Goal: Share content: Distribute website content to other platforms or users

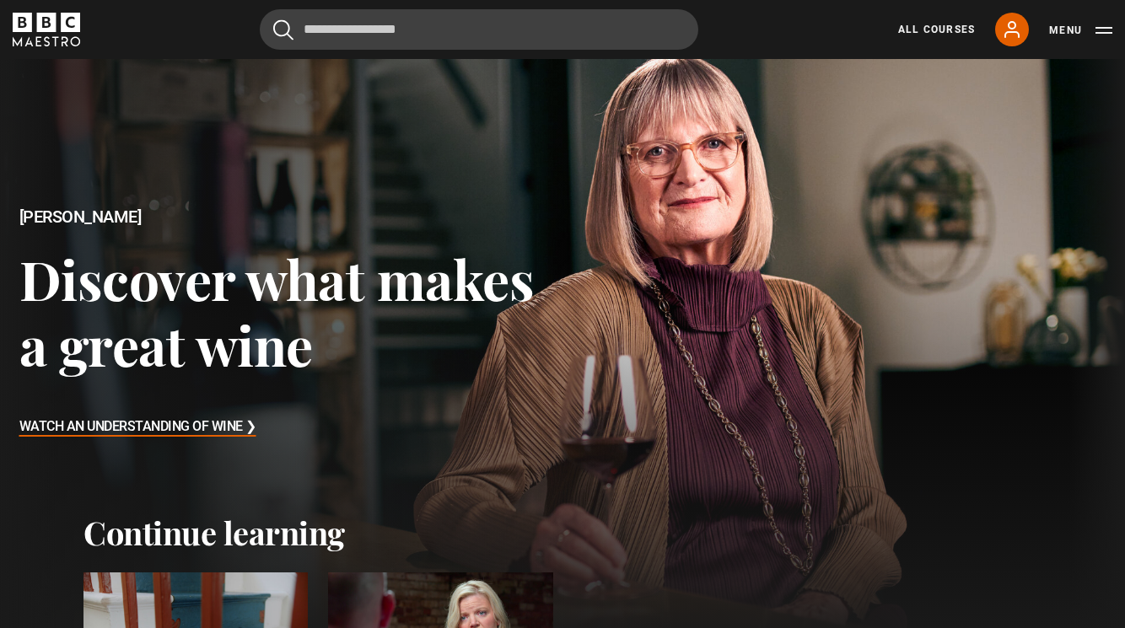
scroll to position [55, 0]
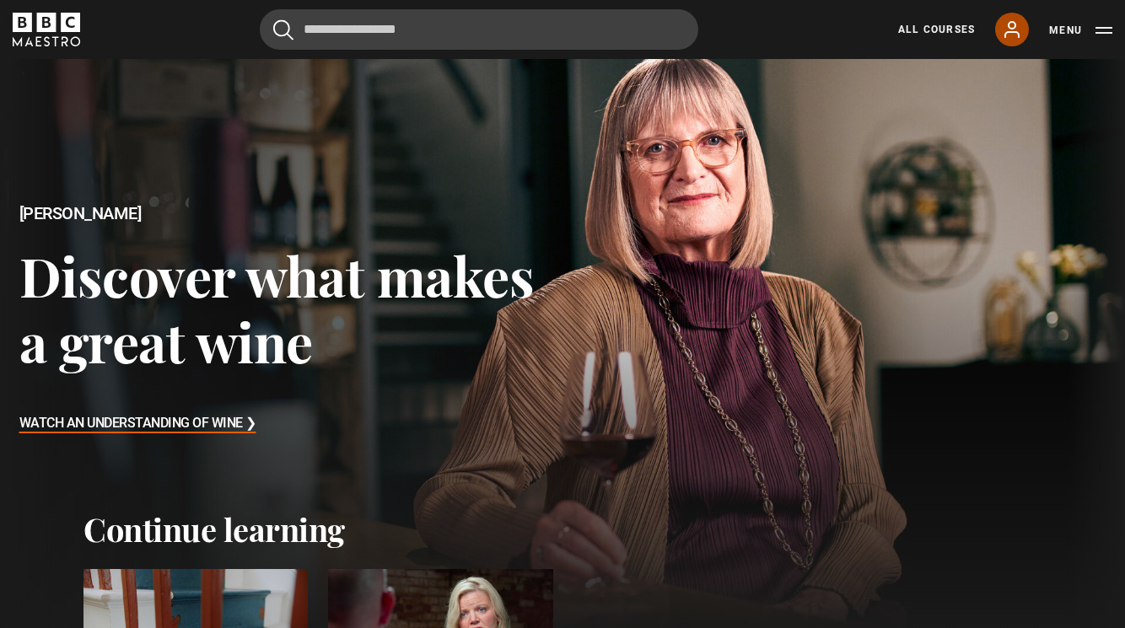
click at [1011, 30] on icon at bounding box center [1012, 29] width 20 height 20
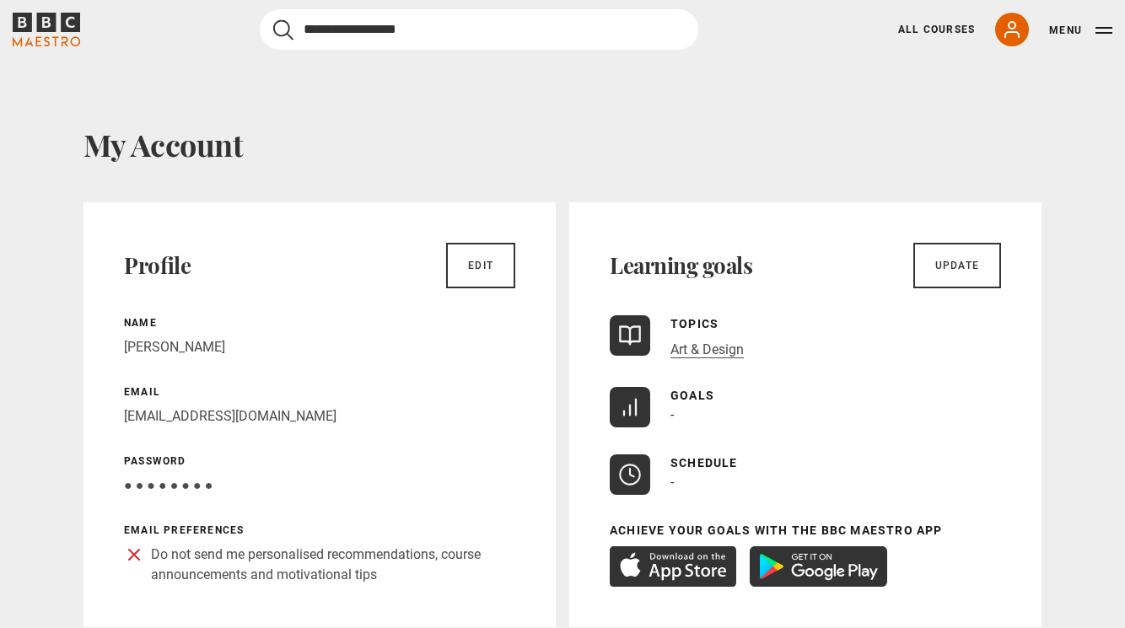
click at [319, 31] on input "Search" at bounding box center [479, 29] width 438 height 40
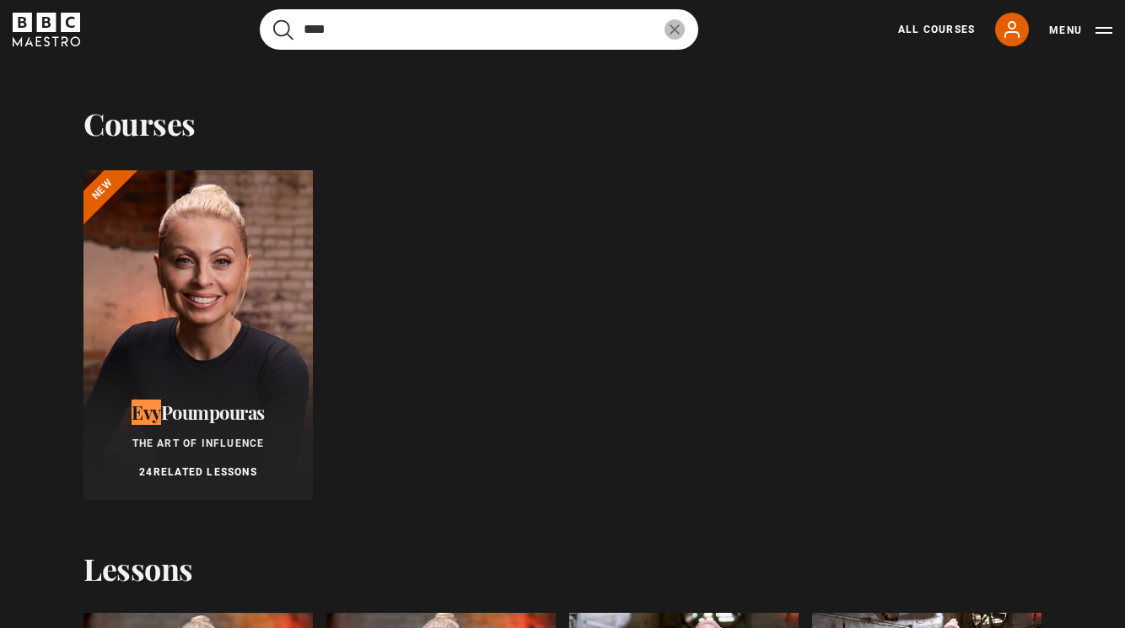
type input "***"
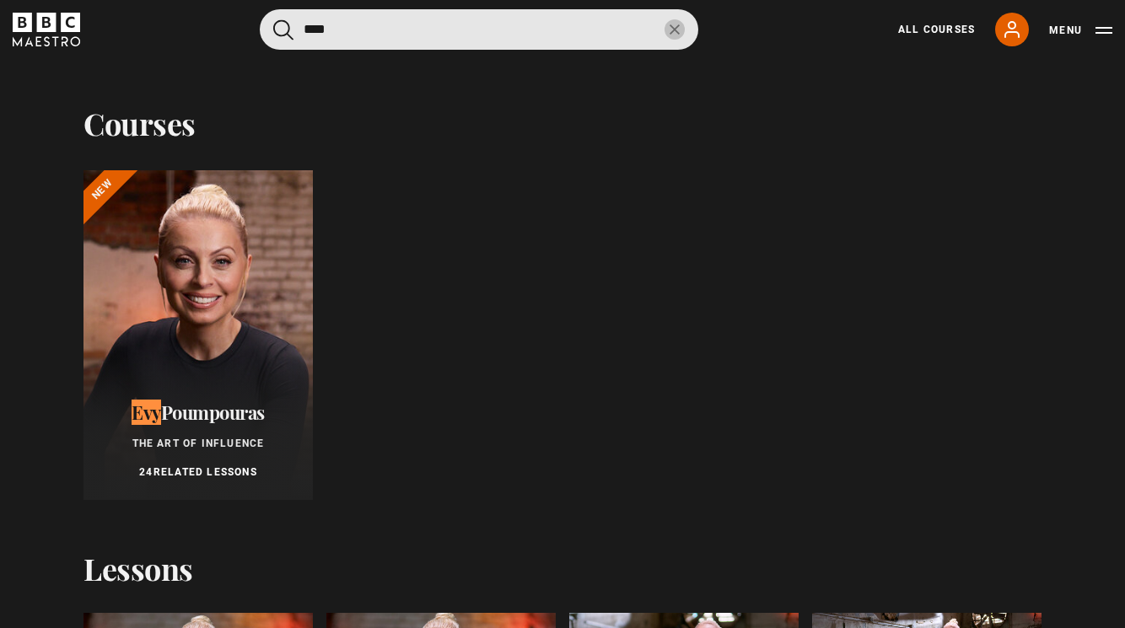
click at [223, 303] on div at bounding box center [197, 335] width 229 height 330
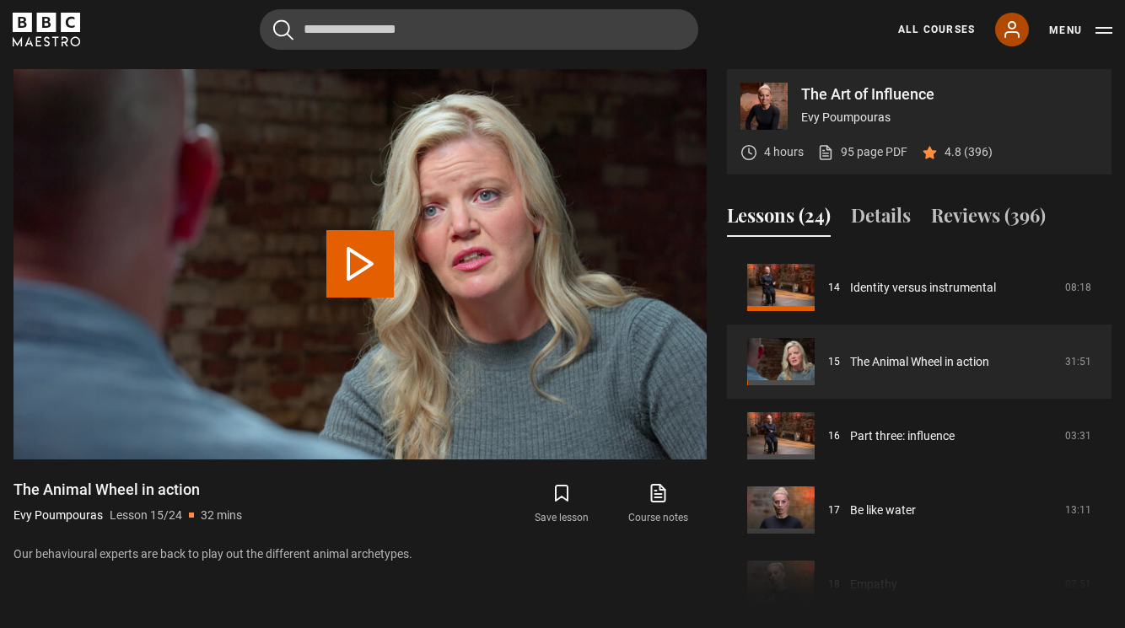
click at [1017, 35] on icon at bounding box center [1012, 29] width 20 height 20
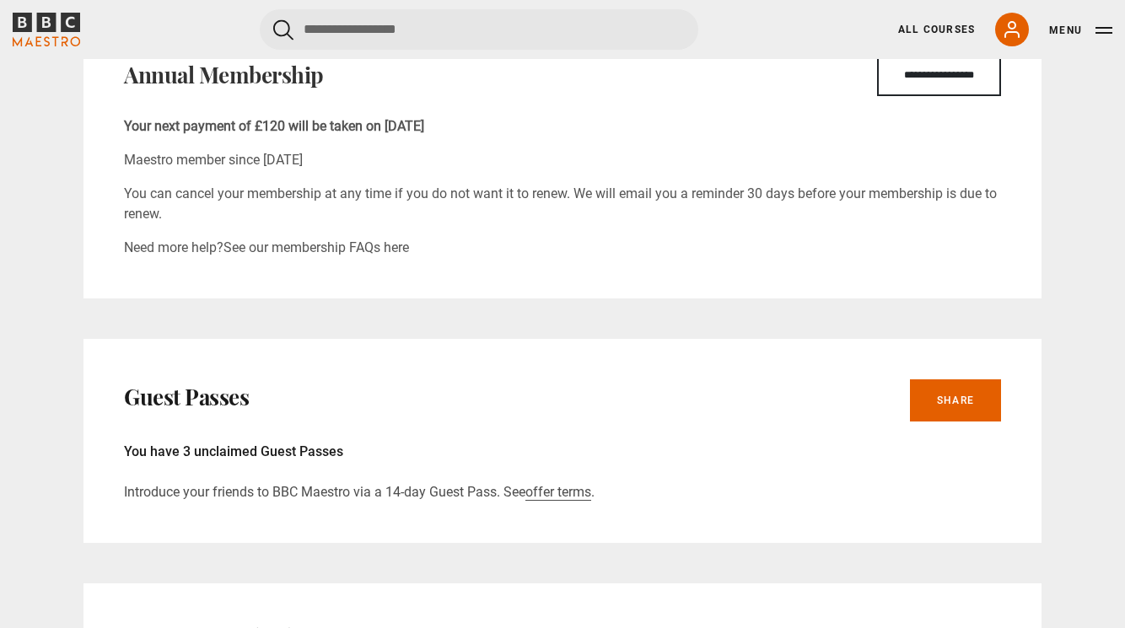
scroll to position [656, 0]
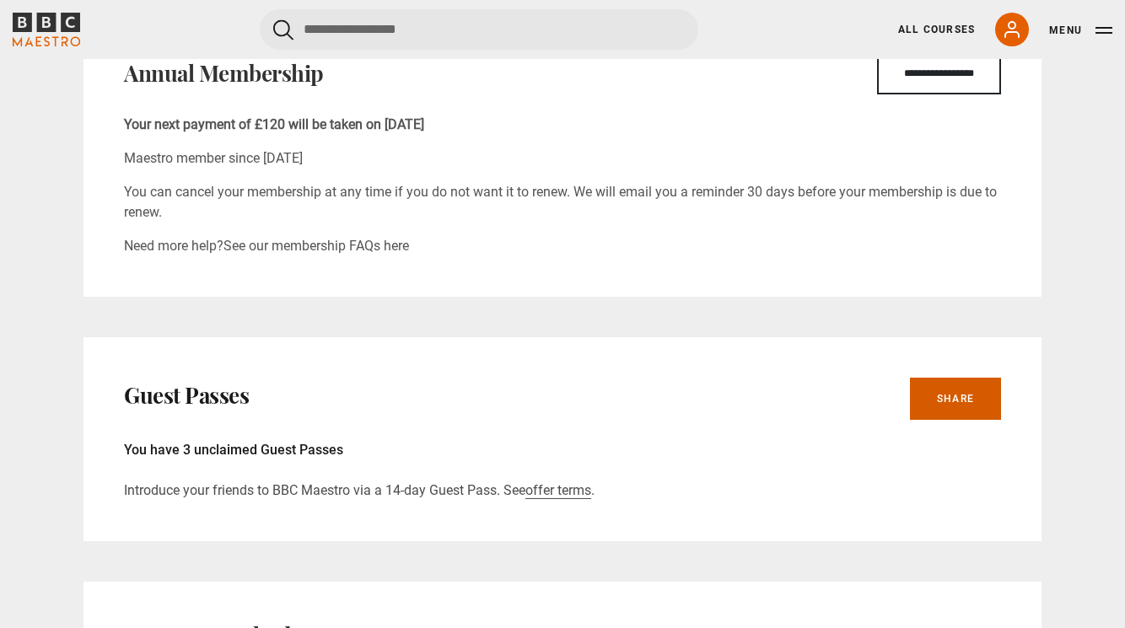
click at [948, 397] on link "Share" at bounding box center [955, 399] width 91 height 42
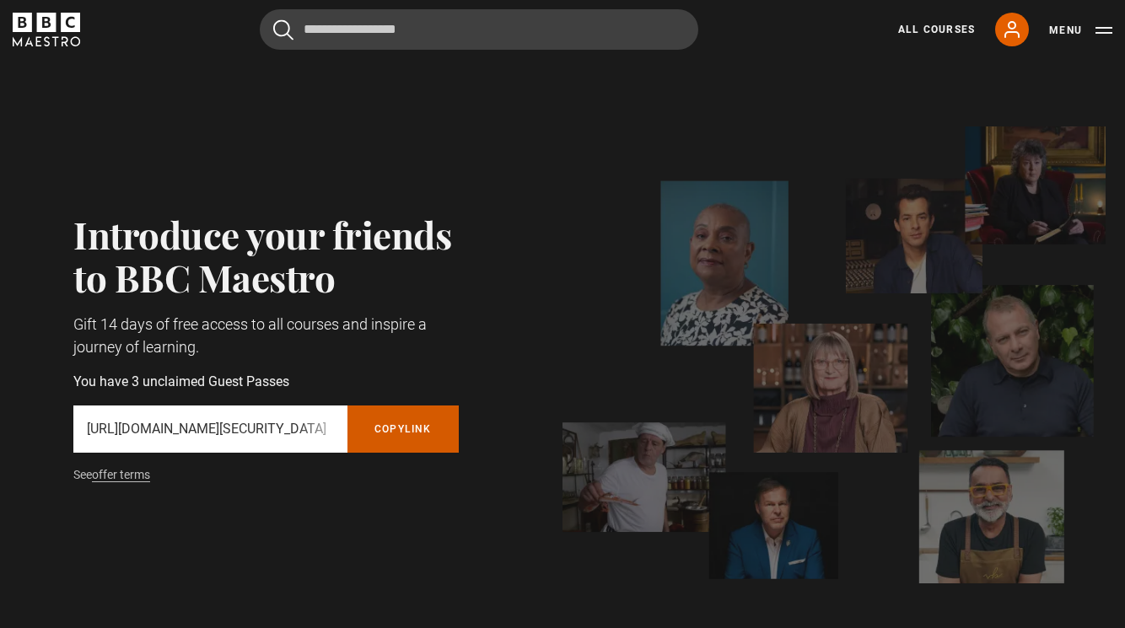
click at [411, 423] on button "Copy referral link" at bounding box center [402, 429] width 111 height 47
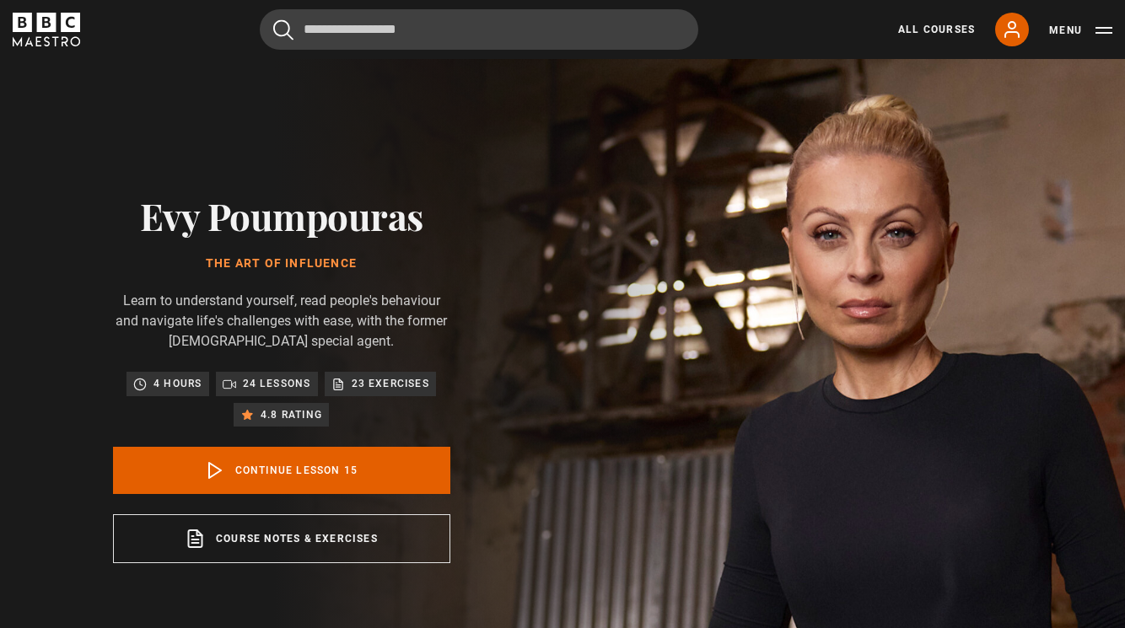
scroll to position [1039, 0]
